Goal: Find specific page/section: Find specific page/section

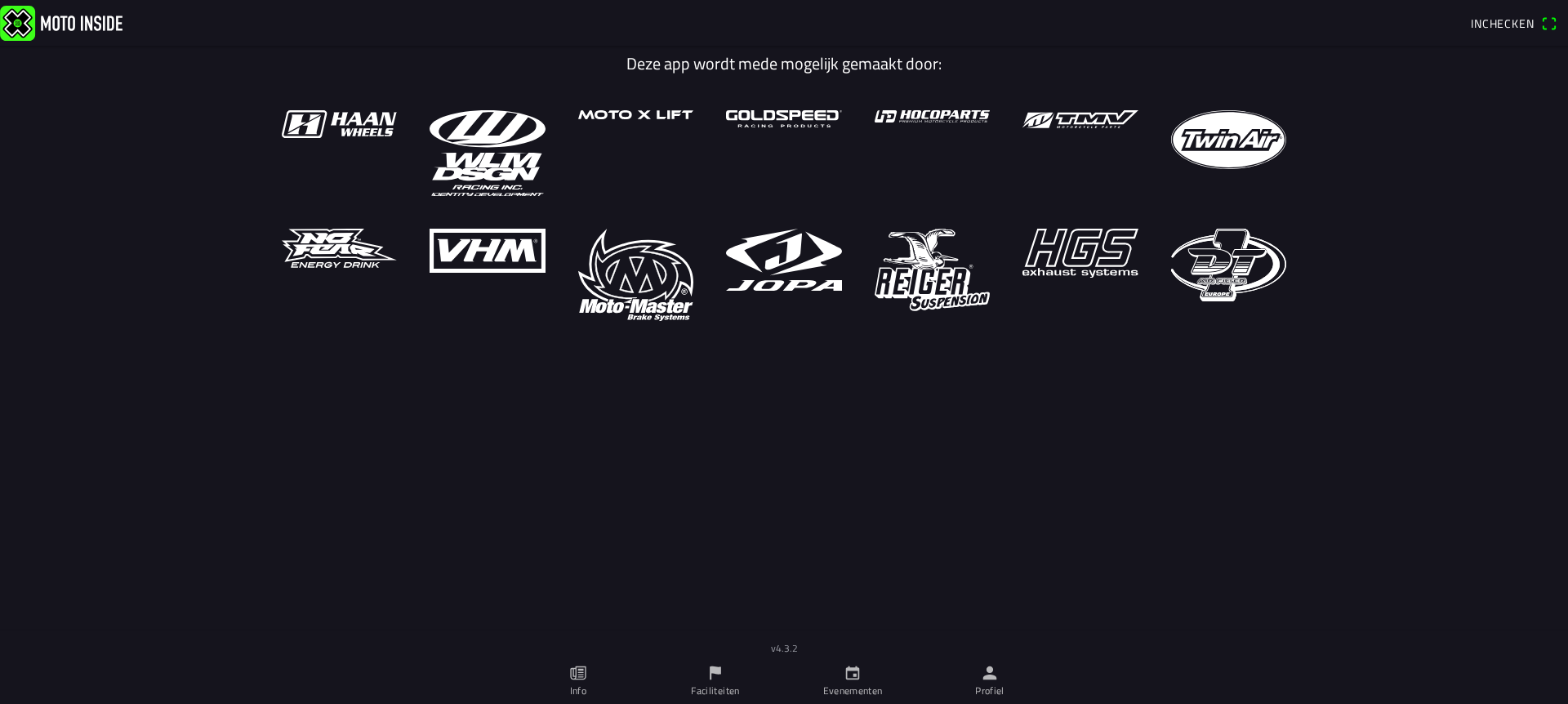
click at [578, 676] on icon "paper" at bounding box center [578, 674] width 18 height 18
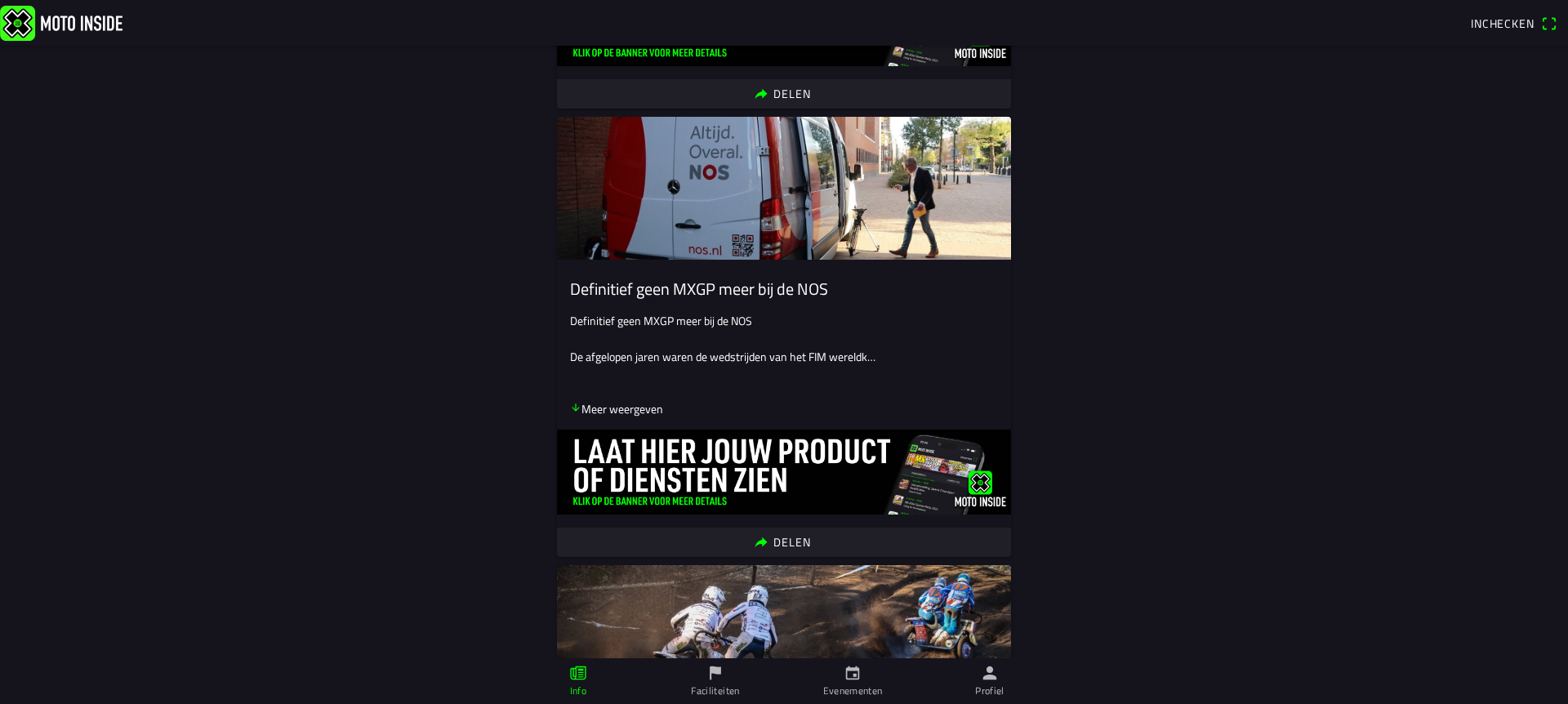
scroll to position [2745, 0]
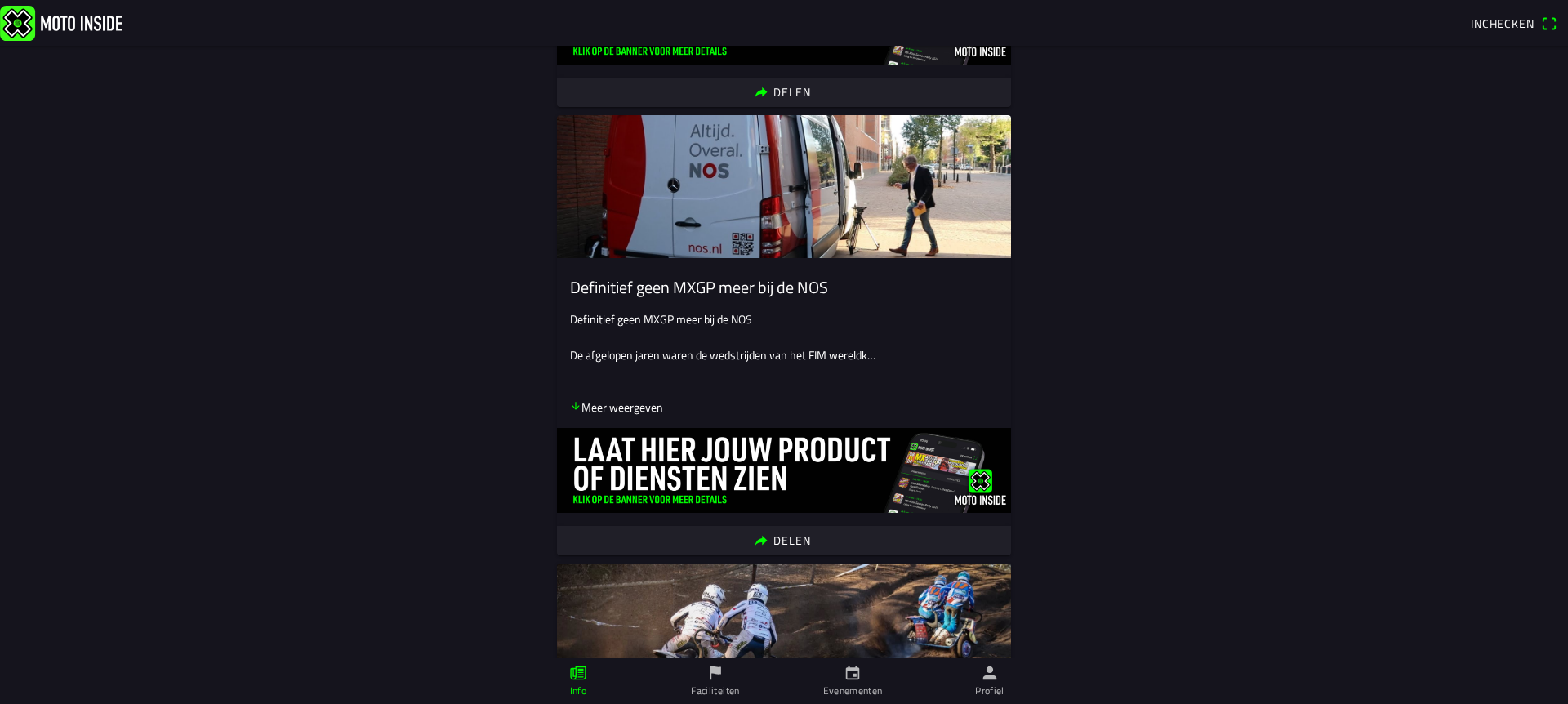
click at [724, 693] on ion-label "Faciliteiten" at bounding box center [715, 691] width 48 height 15
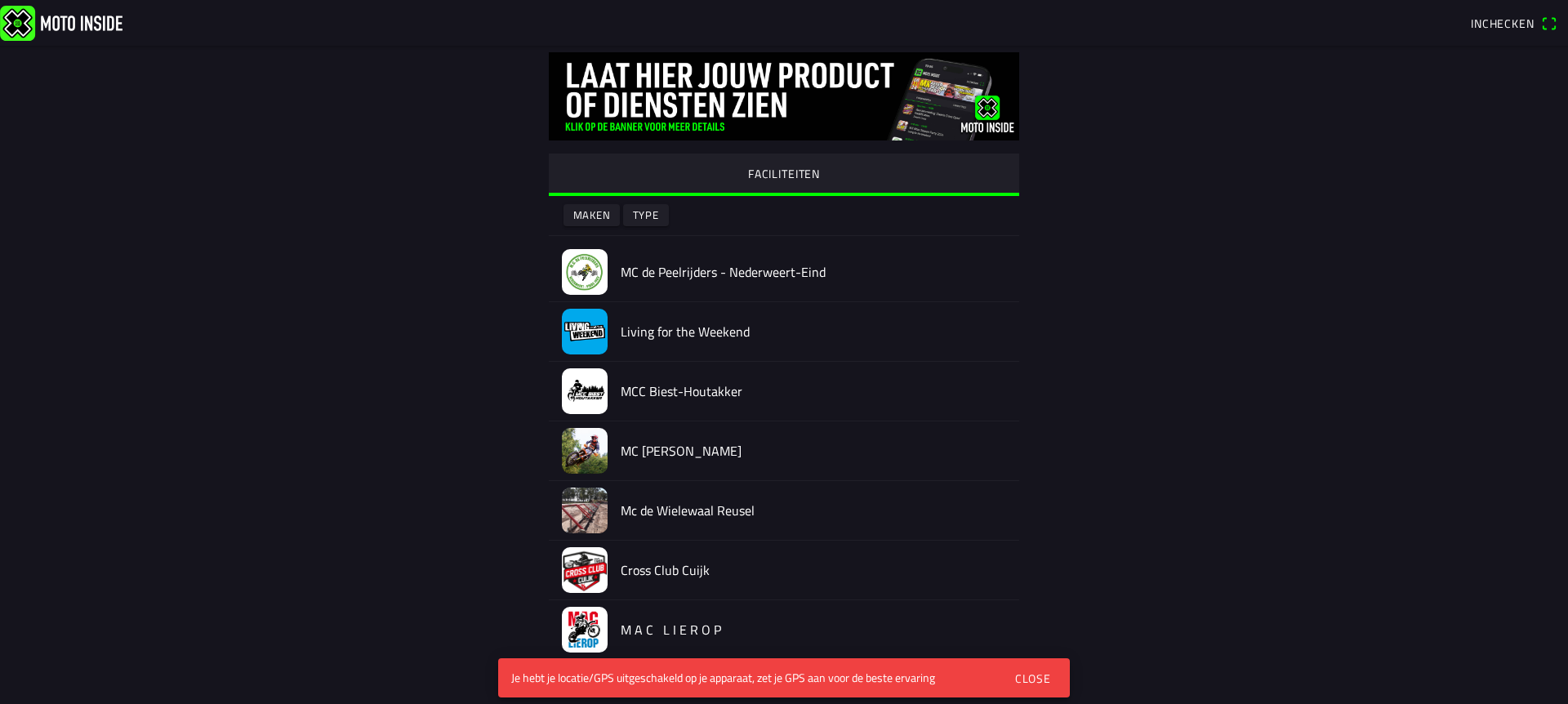
click at [0, 0] on slot "Type" at bounding box center [0, 0] width 0 height 0
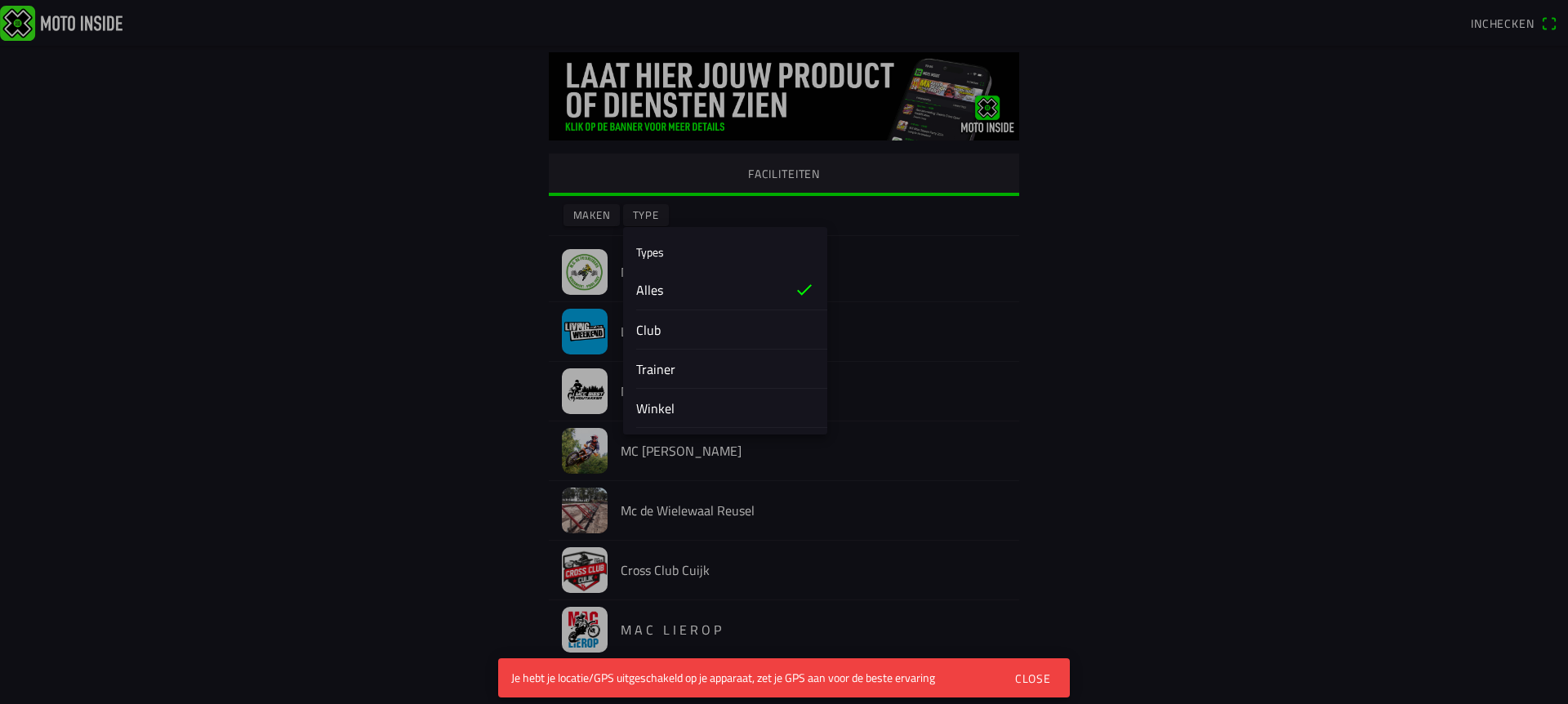
click at [676, 368] on div "Trainer" at bounding box center [725, 369] width 178 height 38
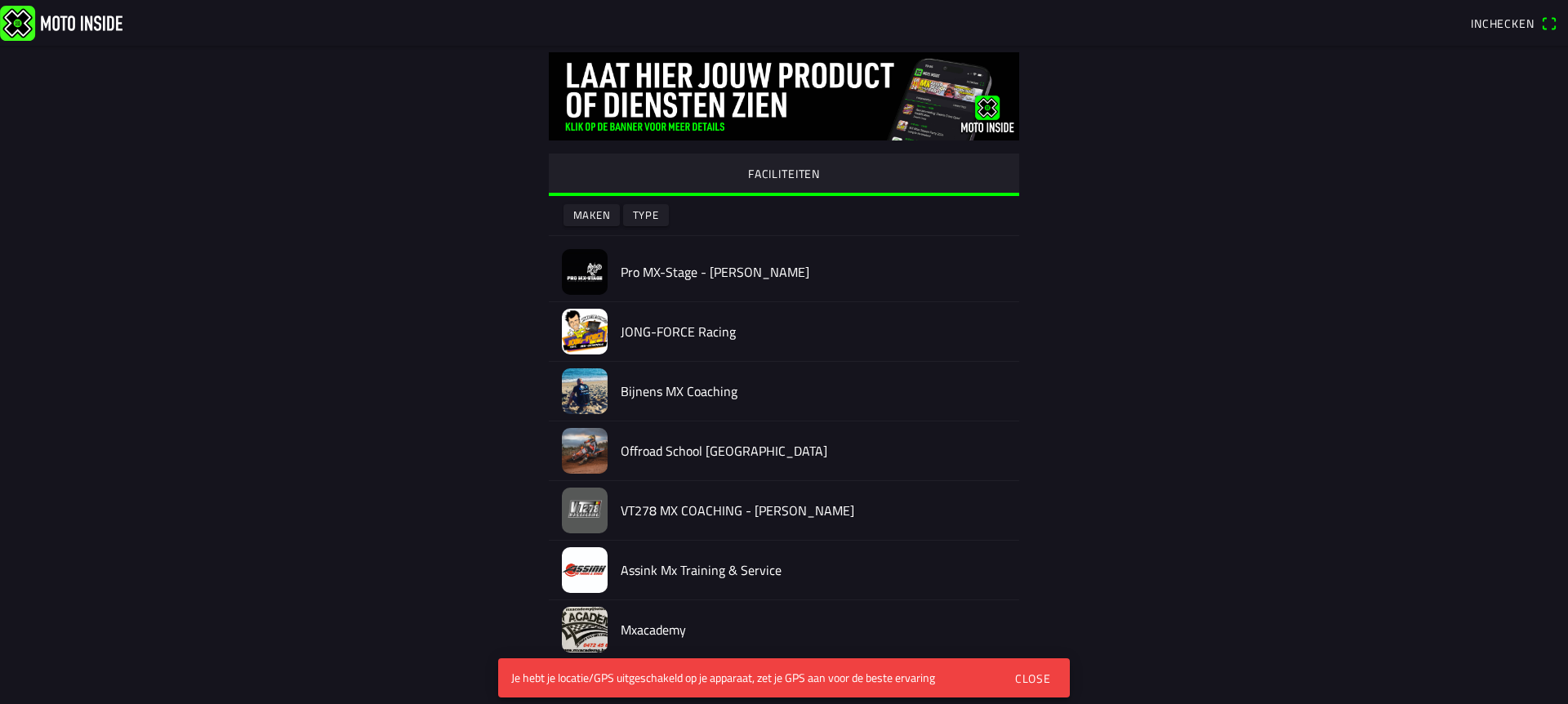
click at [0, 0] on slot "Type" at bounding box center [0, 0] width 0 height 0
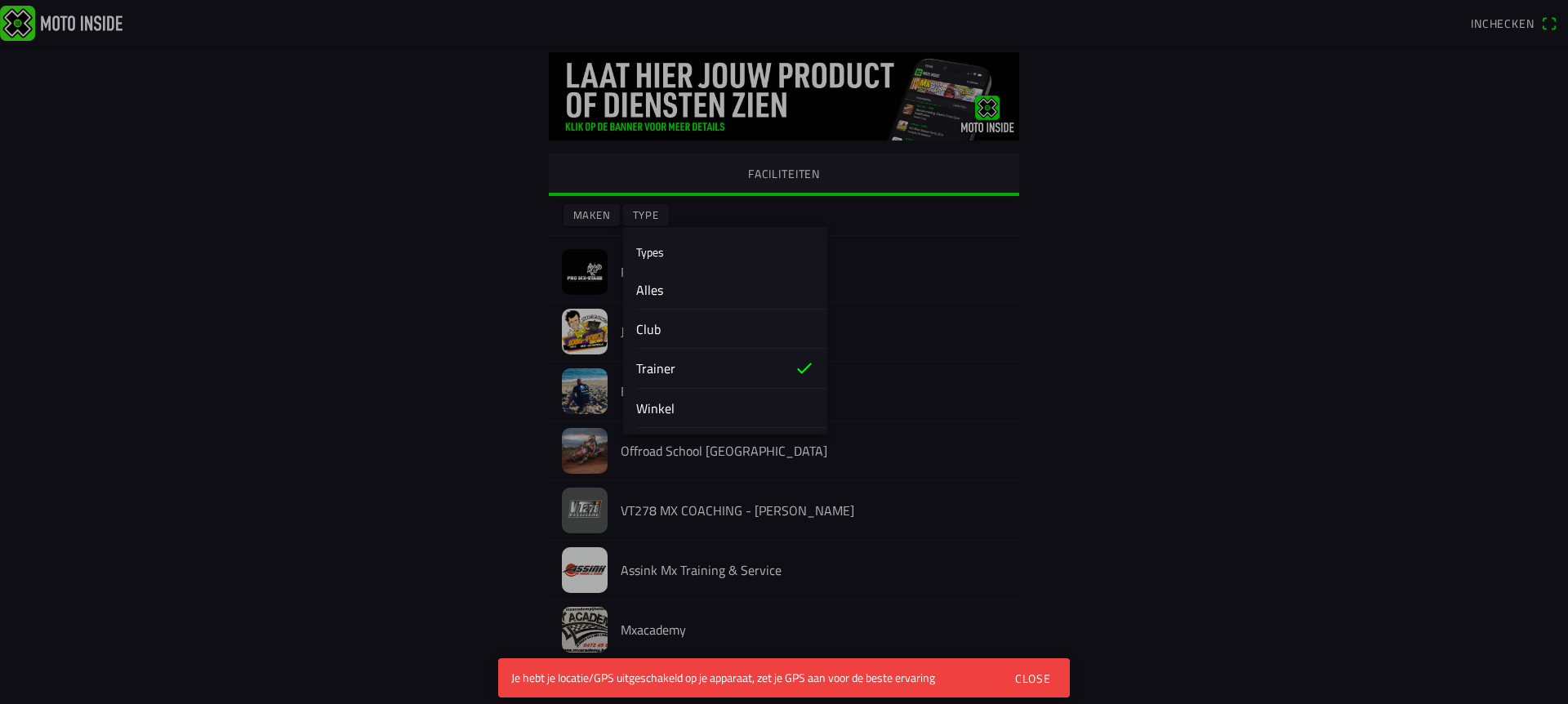
click at [657, 261] on ion-list-header "Types" at bounding box center [725, 253] width 204 height 37
click at [649, 248] on ion-label "Types" at bounding box center [649, 252] width 28 height 18
click at [0, 0] on slot "Alles" at bounding box center [0, 0] width 0 height 0
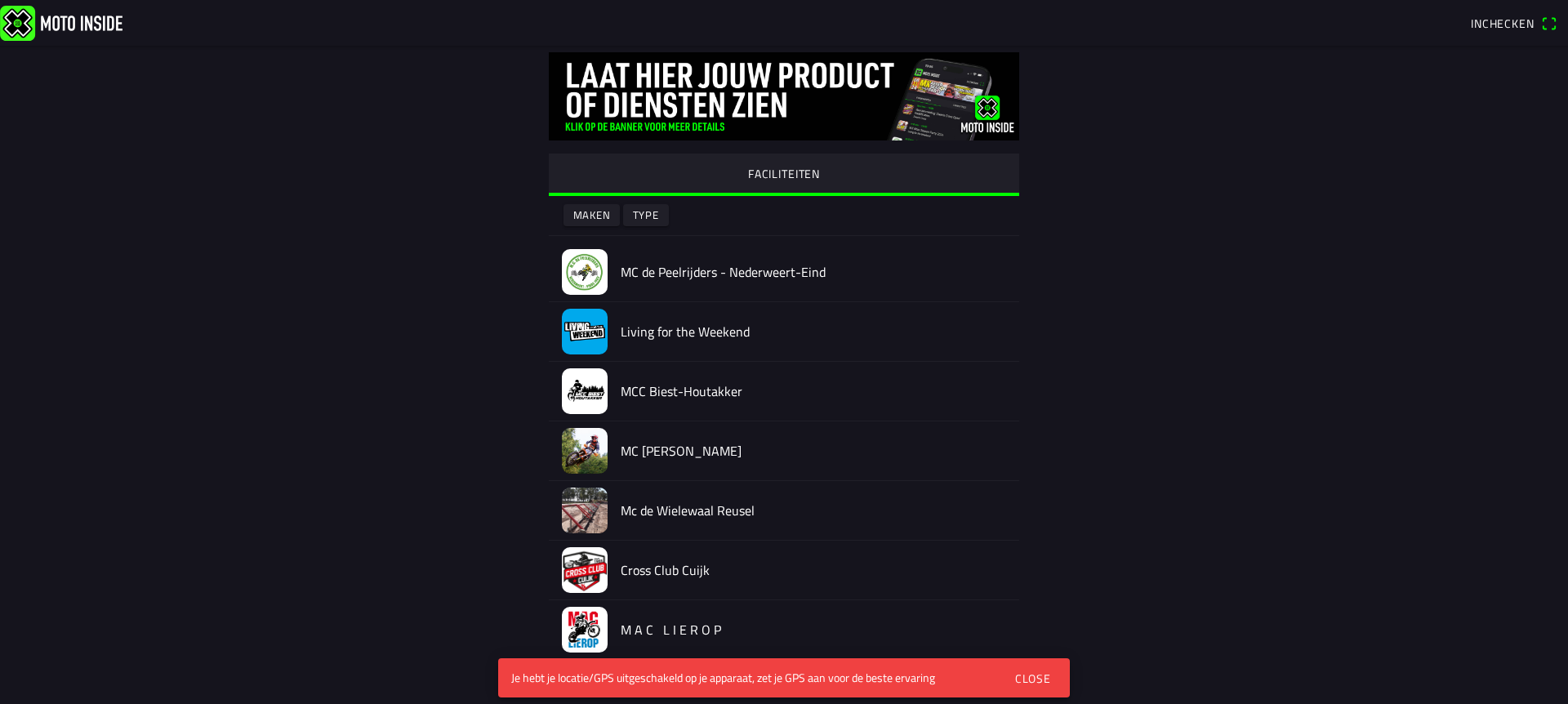
click at [0, 0] on slot "Maken" at bounding box center [0, 0] width 0 height 0
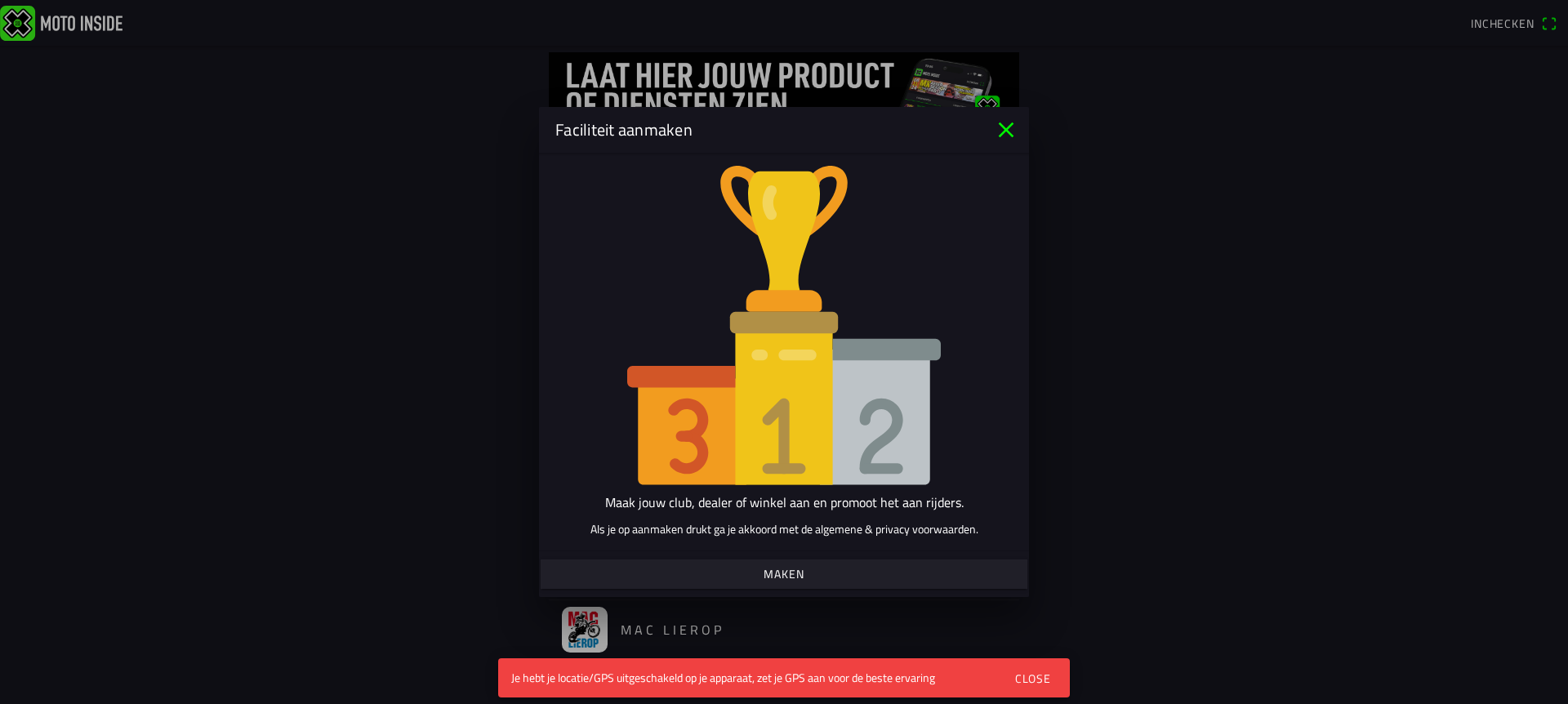
click at [1008, 133] on icon "close" at bounding box center [1006, 130] width 16 height 16
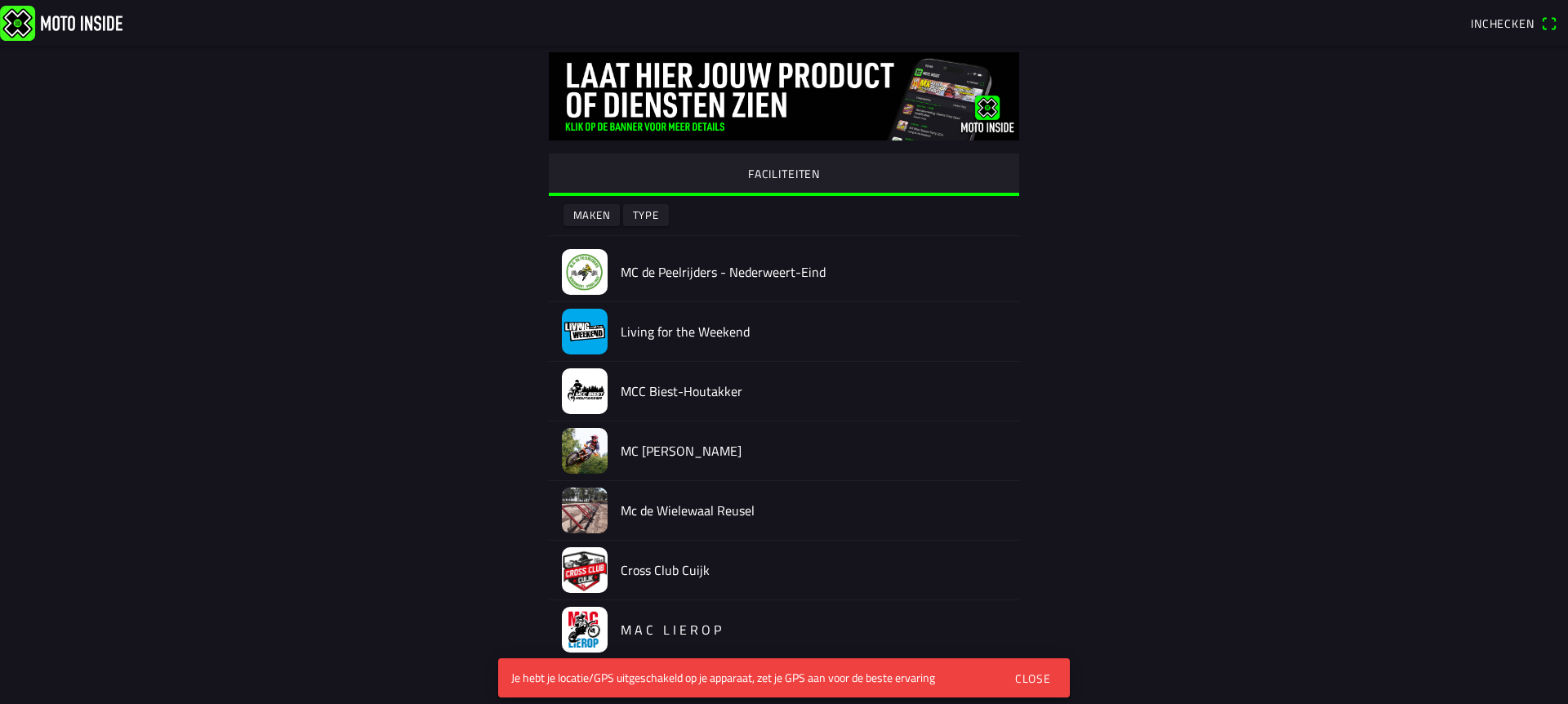
click at [770, 683] on div "Je hebt je locatie/GPS uitgeschakeld op je apparaat, zet je GPS aan voor de bes…" at bounding box center [751, 678] width 479 height 17
click at [1035, 681] on div "Close" at bounding box center [1033, 678] width 36 height 18
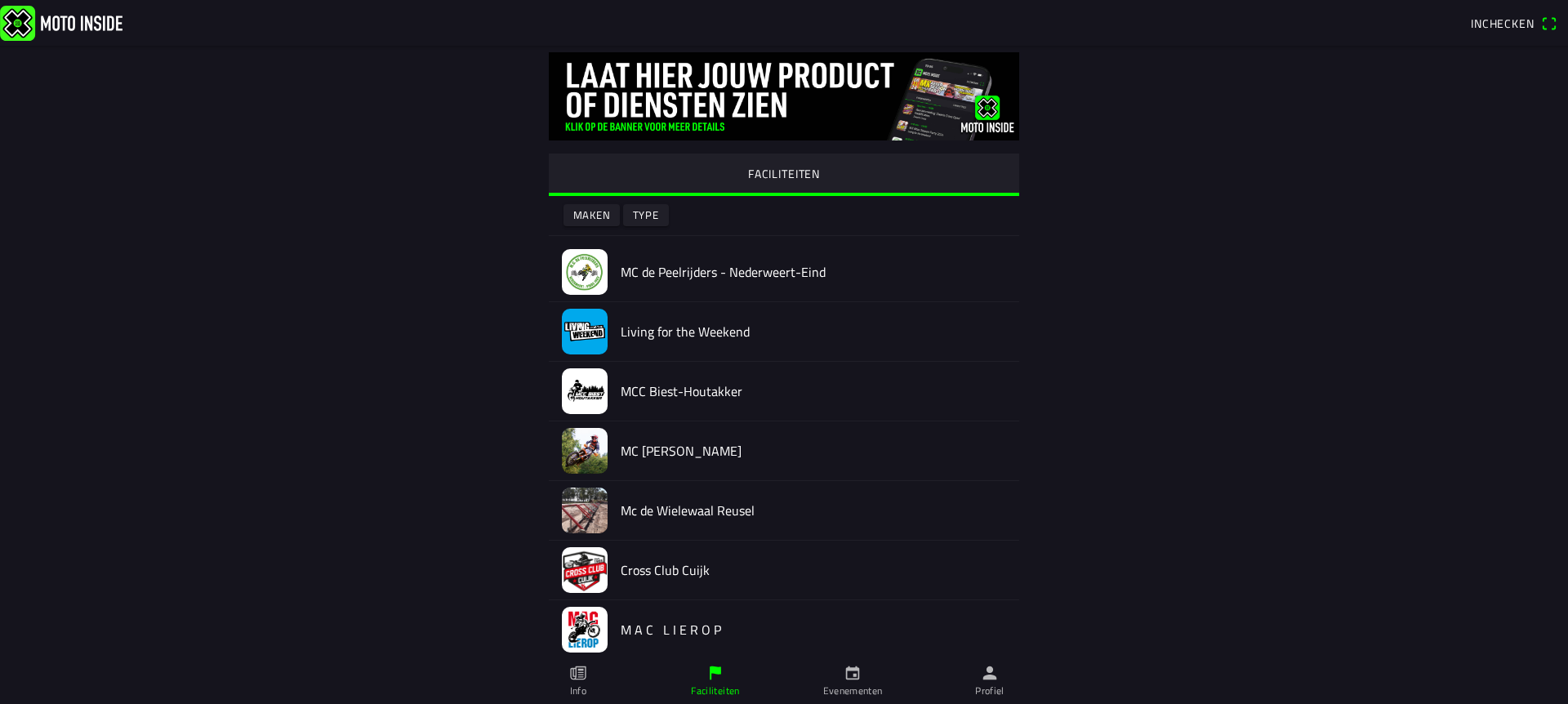
click at [865, 681] on link "Evenementen" at bounding box center [853, 681] width 137 height 46
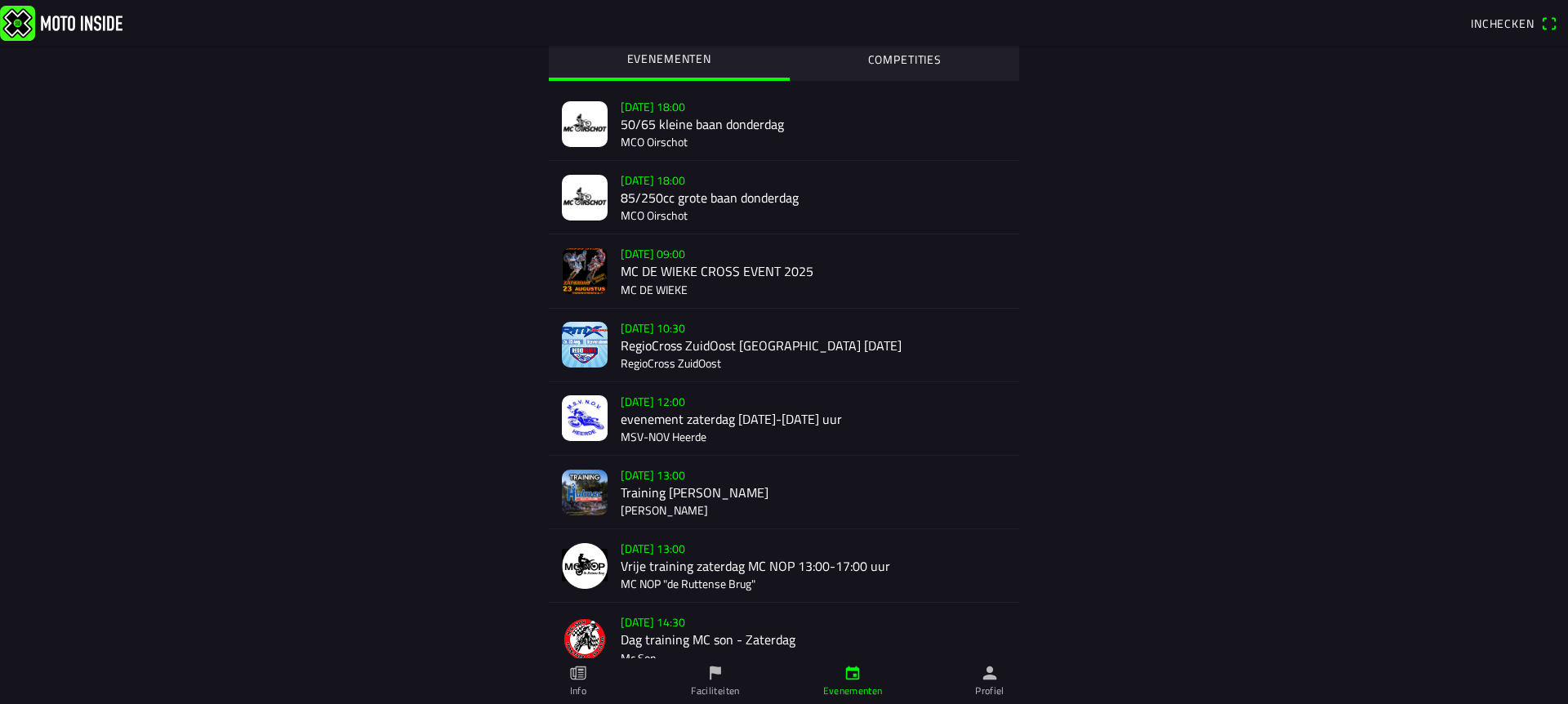
scroll to position [31, 0]
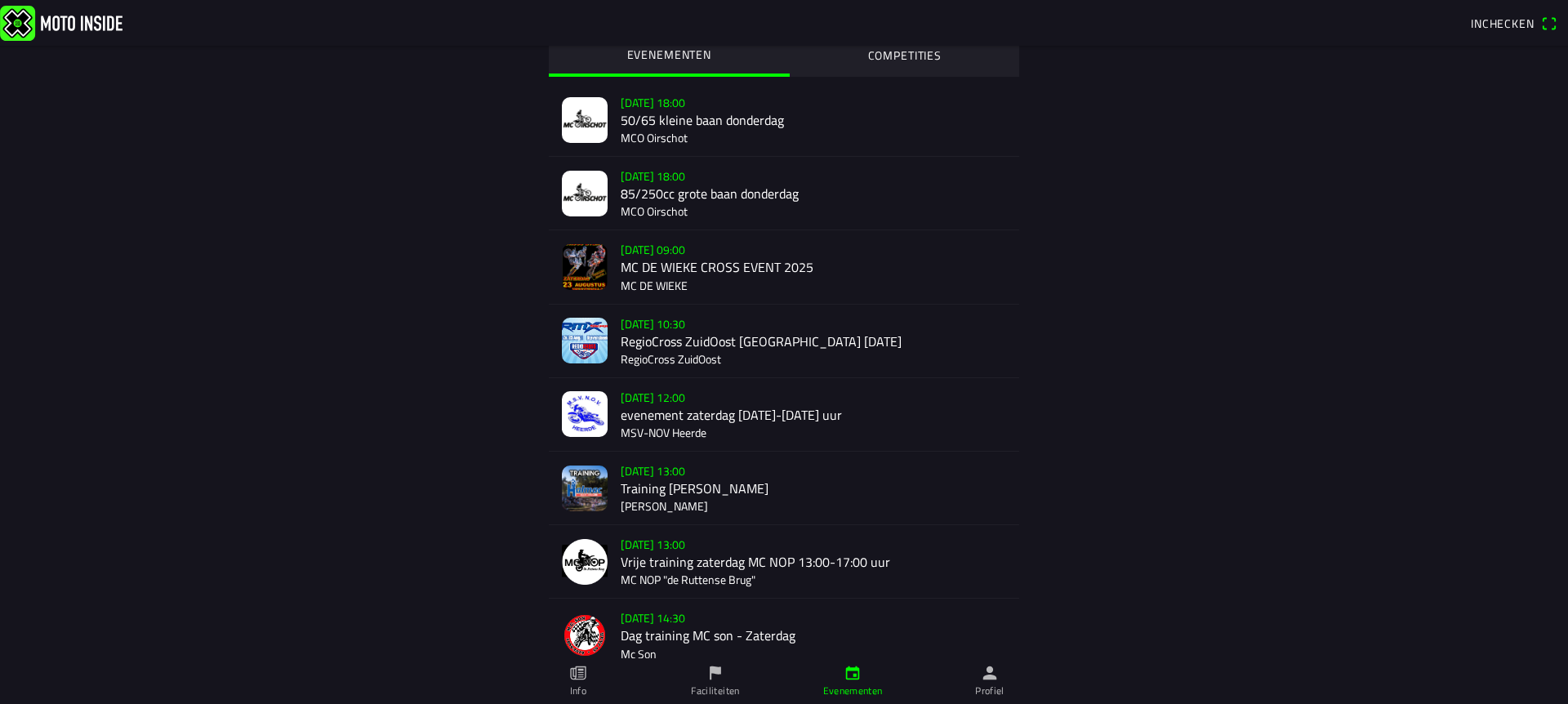
click at [0, 0] on slot "COMPETITIES" at bounding box center [0, 0] width 0 height 0
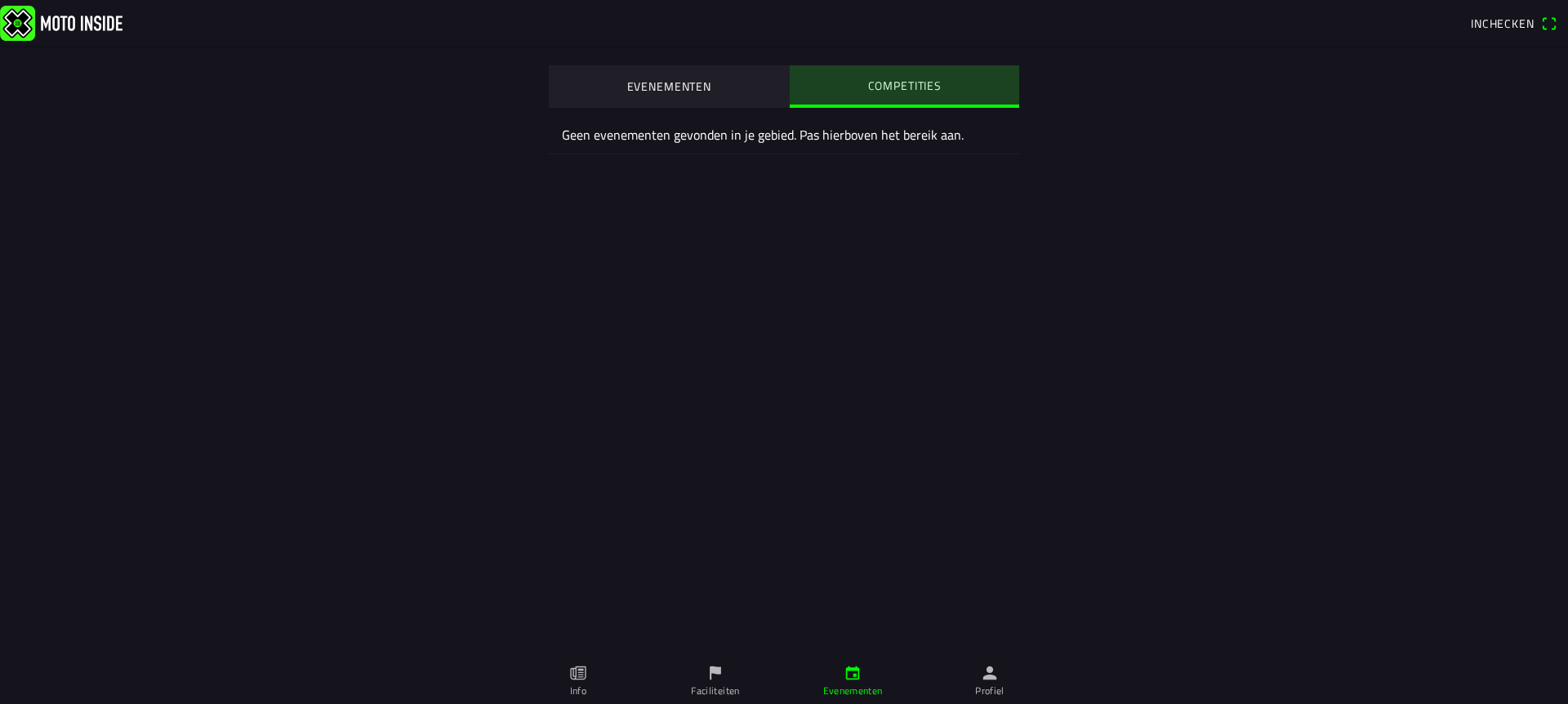
scroll to position [0, 0]
